Goal: Find specific page/section

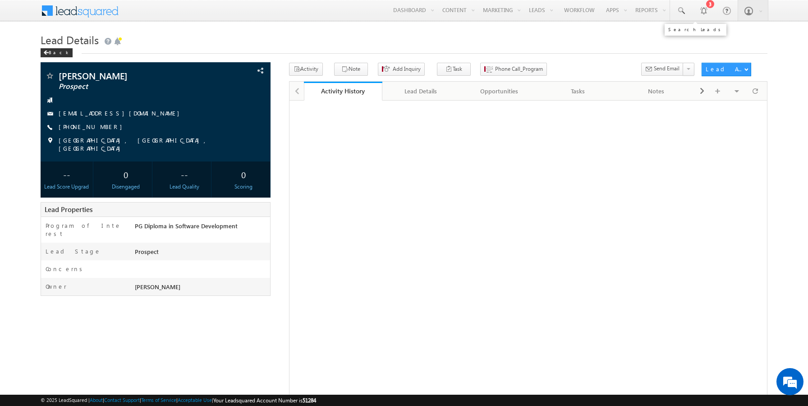
click at [680, 13] on span at bounding box center [680, 10] width 9 height 9
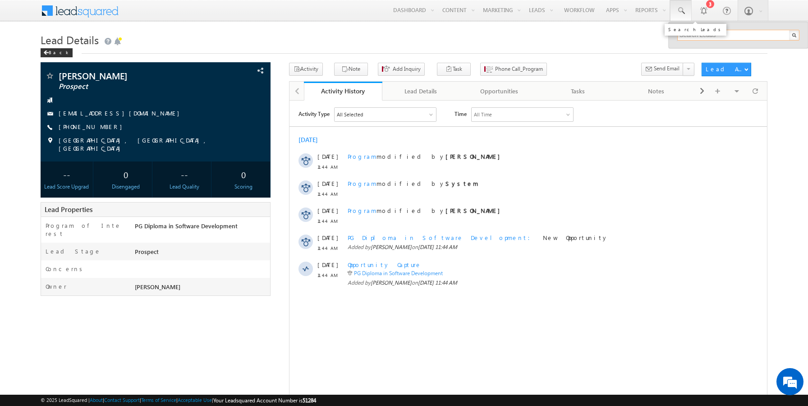
paste input "[EMAIL_ADDRESS][DOMAIN_NAME]"
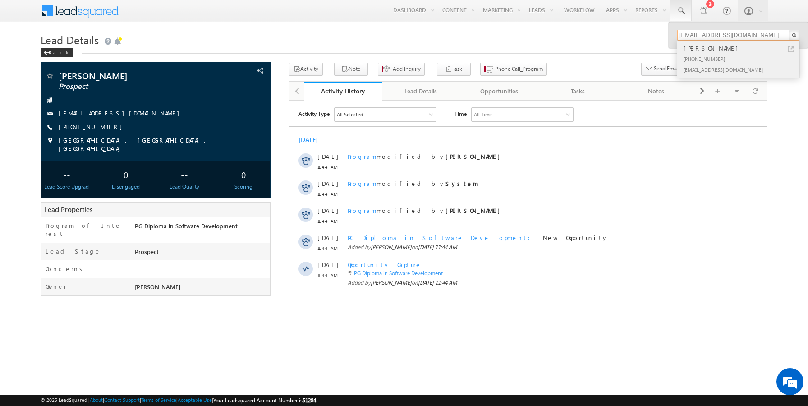
type input "[EMAIL_ADDRESS][DOMAIN_NAME]"
click at [698, 54] on div "[PHONE_NUMBER]" at bounding box center [742, 58] width 121 height 11
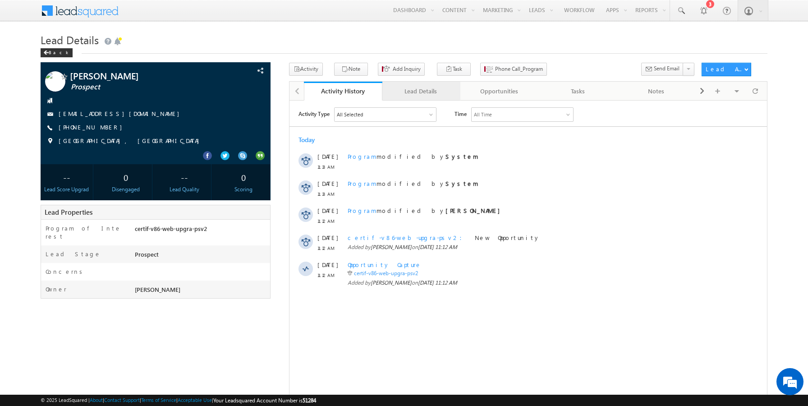
click at [400, 88] on div "Lead Details" at bounding box center [421, 91] width 63 height 11
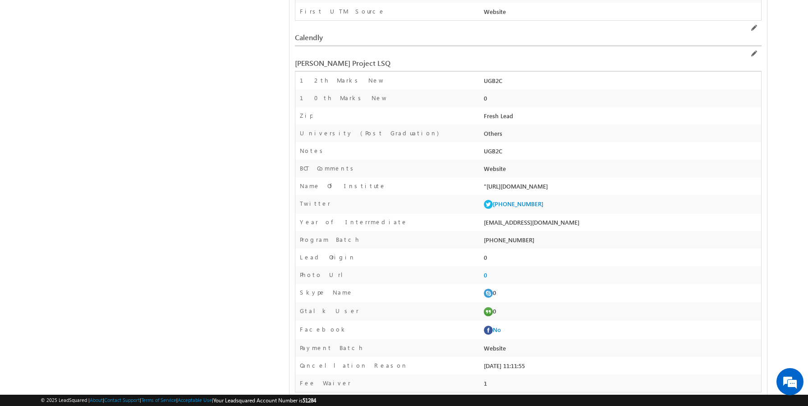
scroll to position [1026, 0]
